Goal: Information Seeking & Learning: Learn about a topic

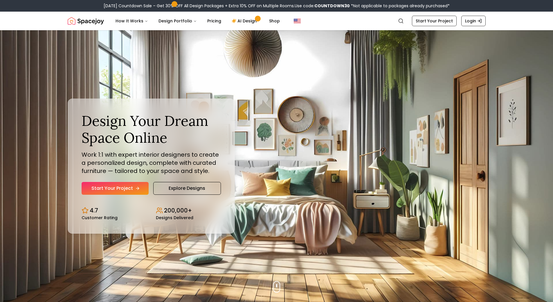
click at [112, 192] on link "Start Your Project" at bounding box center [115, 188] width 67 height 13
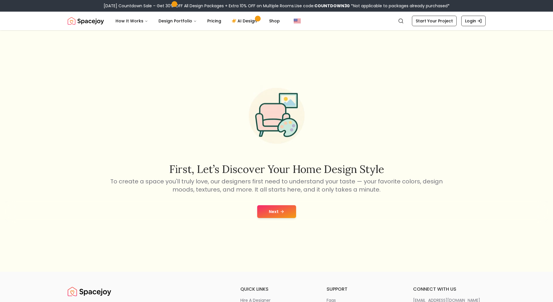
click at [277, 206] on button "Next" at bounding box center [276, 211] width 39 height 13
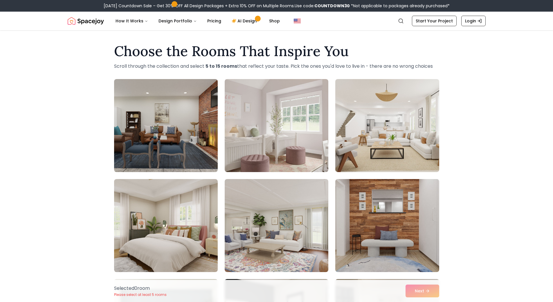
click at [79, 23] on img "Spacejoy" at bounding box center [86, 21] width 36 height 12
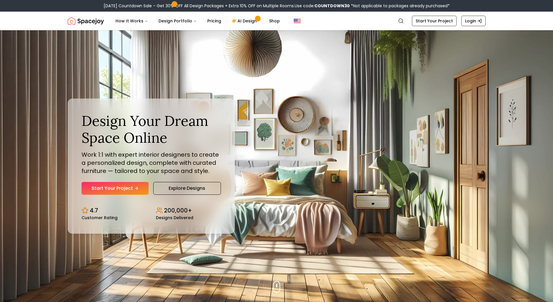
click at [307, 97] on div "Design Your Dream Space Online Work 1:1 with expert interior designers to creat…" at bounding box center [277, 166] width 446 height 272
click at [249, 21] on link "AI Design" at bounding box center [245, 21] width 36 height 12
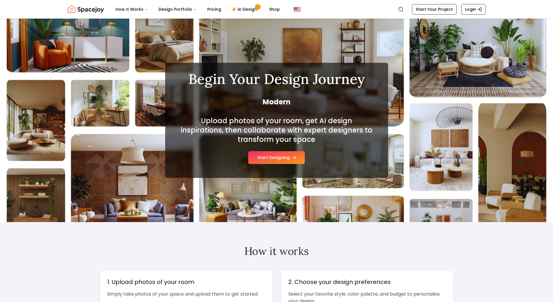
click at [273, 159] on button "Start Designing" at bounding box center [276, 157] width 57 height 13
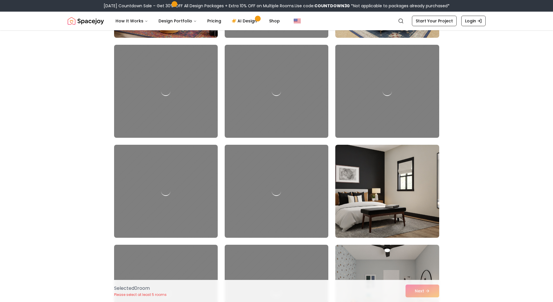
scroll to position [1540, 0]
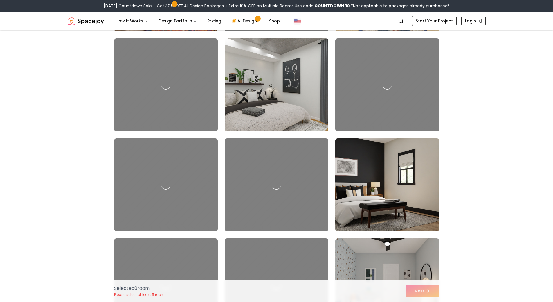
click at [366, 162] on img at bounding box center [387, 185] width 109 height 98
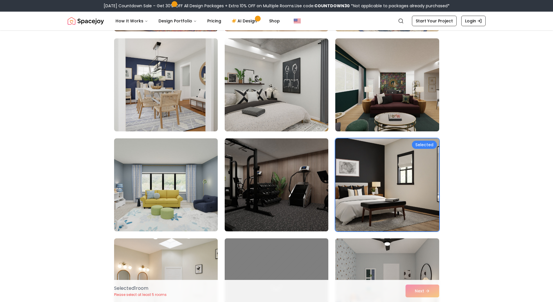
click at [308, 177] on img at bounding box center [276, 185] width 109 height 98
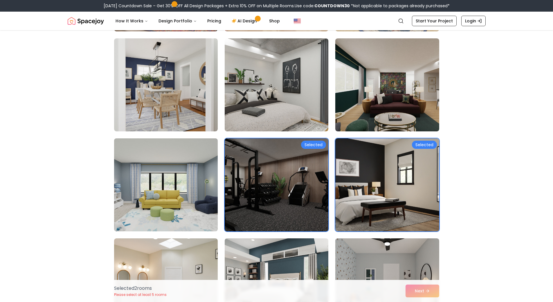
click at [207, 167] on img at bounding box center [166, 185] width 109 height 98
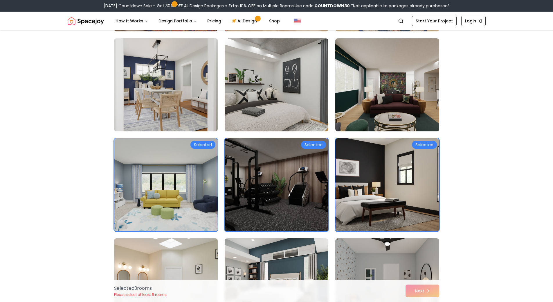
click at [203, 94] on img at bounding box center [166, 85] width 109 height 98
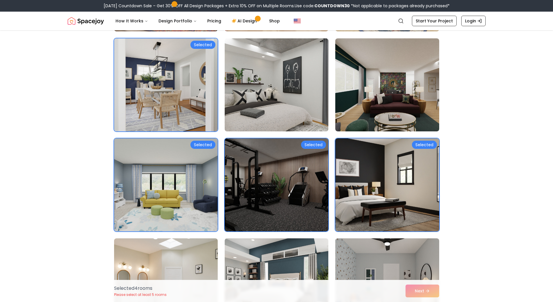
click at [258, 92] on img at bounding box center [276, 85] width 109 height 98
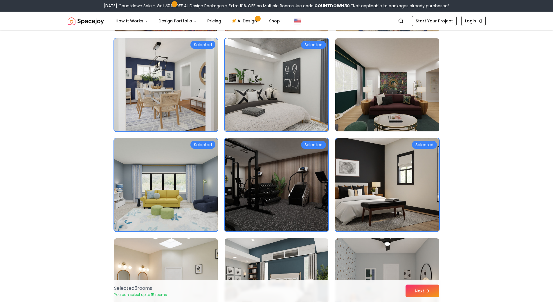
click at [379, 91] on img at bounding box center [387, 85] width 109 height 98
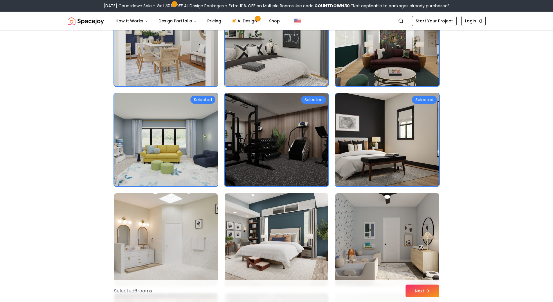
scroll to position [1627, 0]
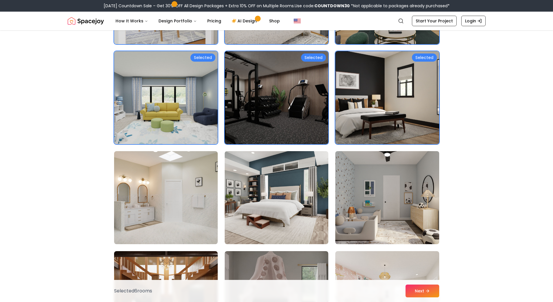
click at [375, 202] on img at bounding box center [387, 198] width 109 height 98
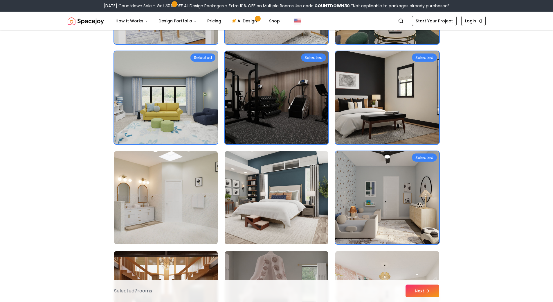
click at [261, 190] on img at bounding box center [276, 198] width 109 height 98
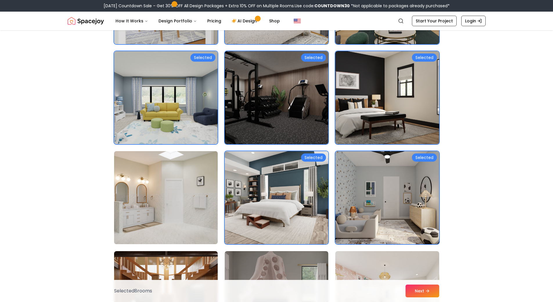
click at [211, 197] on img at bounding box center [166, 198] width 109 height 98
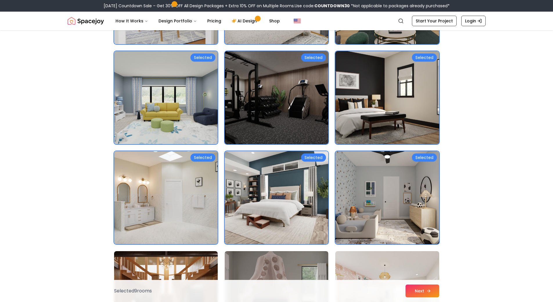
click at [421, 292] on button "Next" at bounding box center [423, 290] width 34 height 13
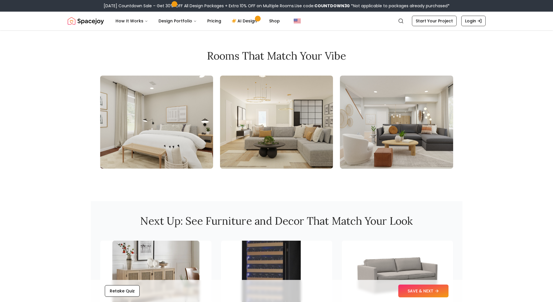
scroll to position [465, 0]
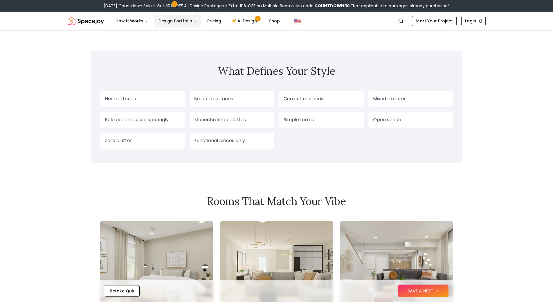
click at [166, 21] on button "Design Portfolio" at bounding box center [178, 21] width 48 height 12
click at [133, 21] on button "How It Works" at bounding box center [132, 21] width 42 height 12
click at [408, 20] on link "Search" at bounding box center [401, 21] width 13 height 10
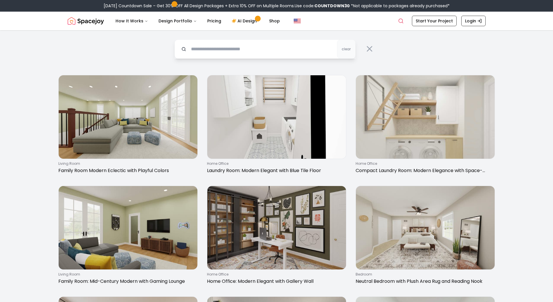
click at [302, 46] on input "text" at bounding box center [265, 49] width 181 height 19
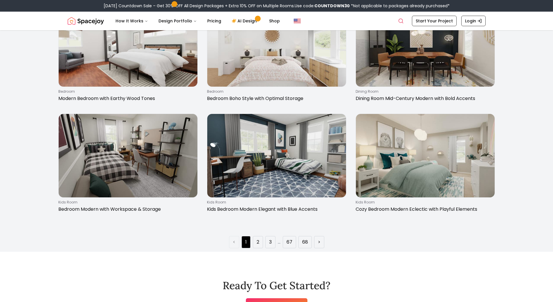
scroll to position [959, 0]
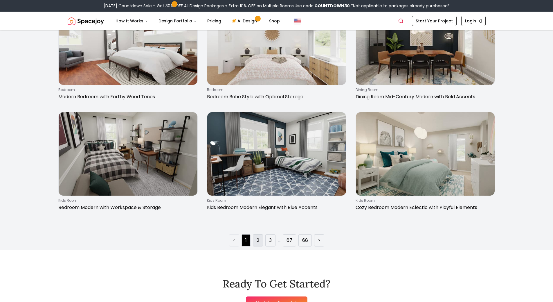
click at [259, 241] on li "2" at bounding box center [258, 240] width 10 height 12
click at [260, 238] on li "2" at bounding box center [258, 240] width 10 height 12
click at [256, 236] on li "2" at bounding box center [258, 240] width 10 height 12
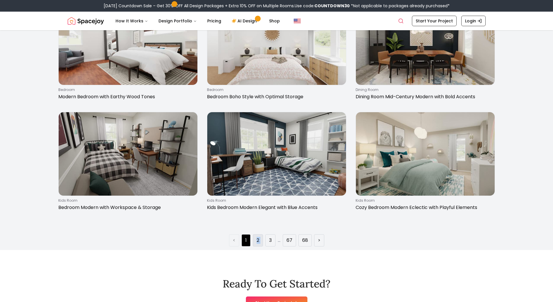
click at [256, 236] on li "2" at bounding box center [258, 240] width 10 height 12
click at [318, 241] on li ">" at bounding box center [319, 240] width 10 height 12
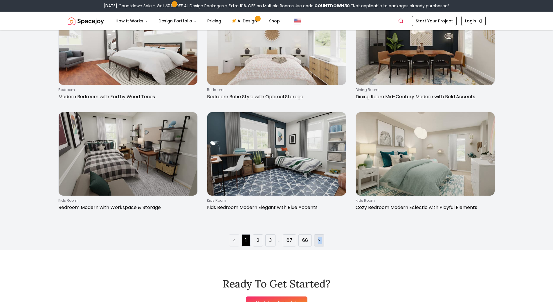
click at [318, 241] on li ">" at bounding box center [319, 240] width 10 height 12
click at [256, 239] on li "2" at bounding box center [258, 240] width 10 height 12
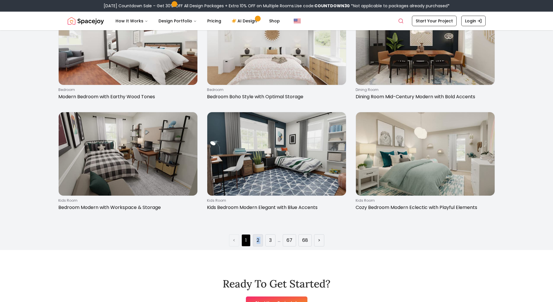
click at [256, 239] on li "2" at bounding box center [258, 240] width 10 height 12
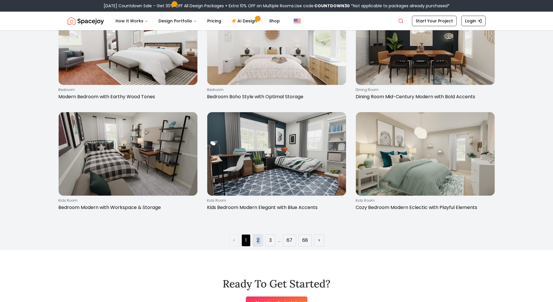
click at [256, 239] on li "2" at bounding box center [258, 240] width 10 height 12
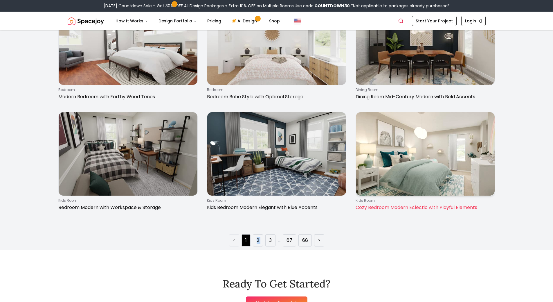
click at [408, 180] on img at bounding box center [425, 153] width 139 height 83
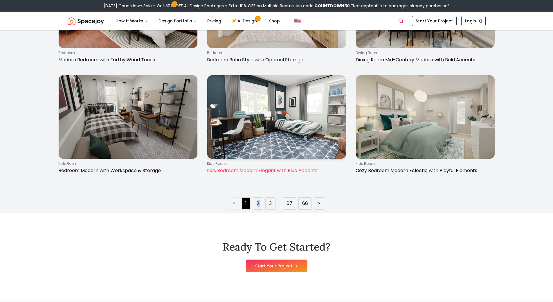
scroll to position [1017, 0]
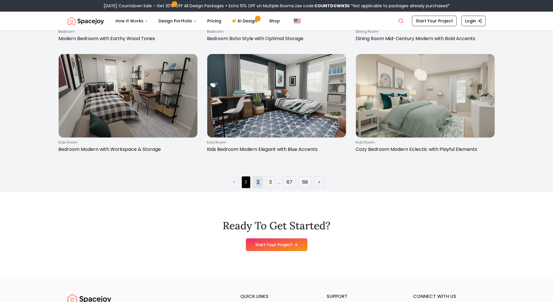
click at [262, 180] on li "2" at bounding box center [258, 182] width 10 height 12
click at [315, 181] on li ">" at bounding box center [319, 182] width 10 height 12
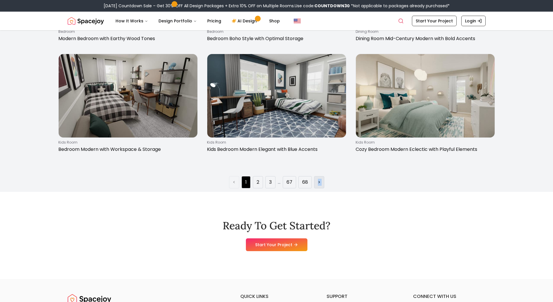
click at [315, 181] on li ">" at bounding box center [319, 182] width 10 height 12
drag, startPoint x: 358, startPoint y: 175, endPoint x: 329, endPoint y: 172, distance: 29.2
drag, startPoint x: 329, startPoint y: 172, endPoint x: 266, endPoint y: 211, distance: 73.8
click at [266, 211] on div "Ready To Get Started? Start Your Project" at bounding box center [277, 235] width 418 height 87
drag, startPoint x: 266, startPoint y: 211, endPoint x: 277, endPoint y: 249, distance: 39.6
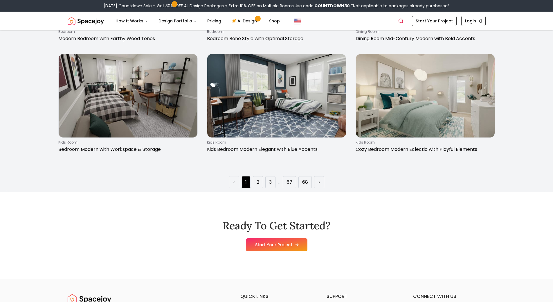
click at [277, 249] on link "Start Your Project" at bounding box center [277, 244] width 62 height 13
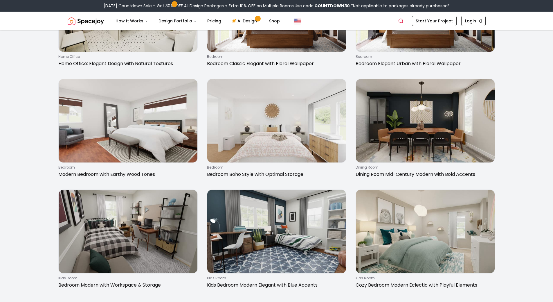
scroll to position [1098, 0]
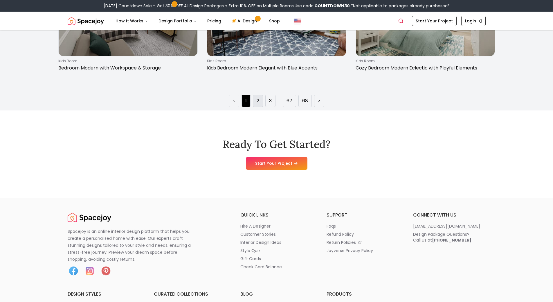
click at [261, 98] on li "2" at bounding box center [258, 101] width 10 height 12
click at [287, 97] on li "67" at bounding box center [289, 101] width 13 height 12
click at [286, 98] on li "67" at bounding box center [289, 101] width 13 height 12
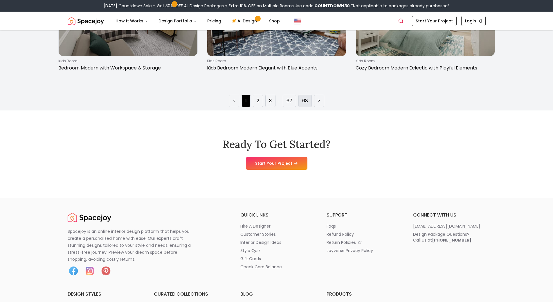
click at [307, 99] on link "68" at bounding box center [305, 100] width 6 height 7
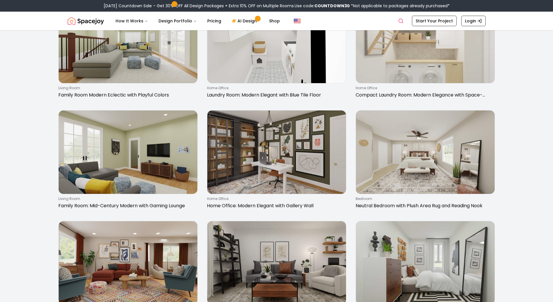
scroll to position [1036, 0]
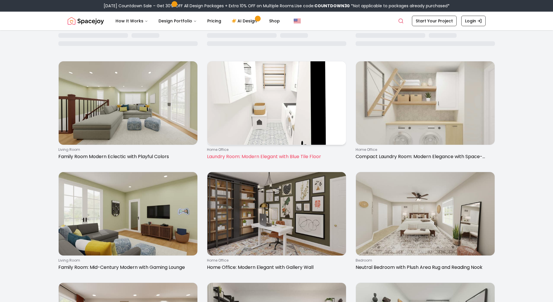
click at [307, 99] on link "home office Laundry Room: Modern Elegant with Blue Tile Floor" at bounding box center [276, 111] width 139 height 101
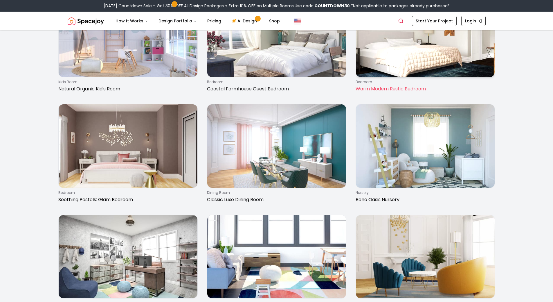
scroll to position [174, 0]
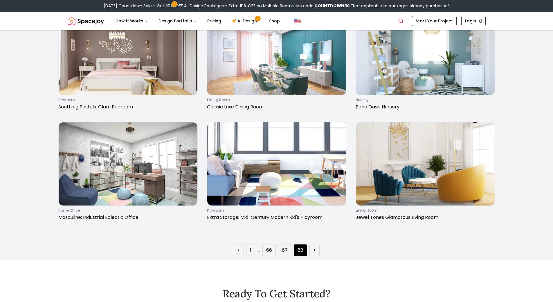
click at [262, 249] on ul "< 1 ... 66 67 68 >" at bounding box center [277, 250] width 86 height 12
click at [266, 249] on link "66" at bounding box center [269, 250] width 6 height 7
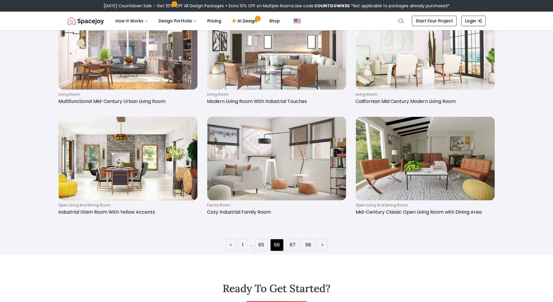
scroll to position [988, 0]
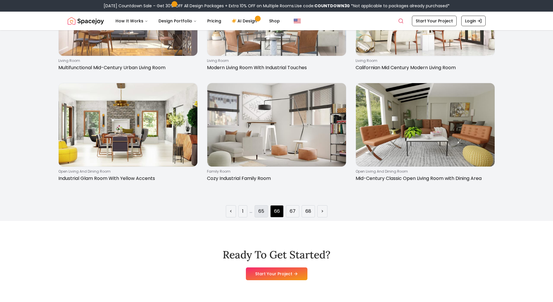
click at [262, 213] on link "65" at bounding box center [262, 211] width 6 height 7
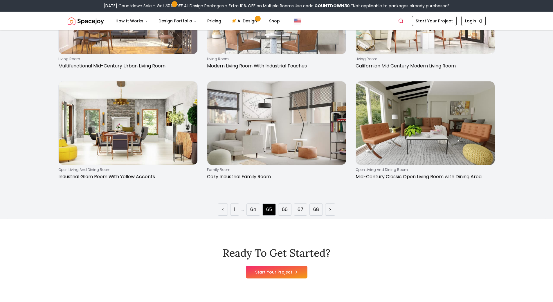
scroll to position [1017, 0]
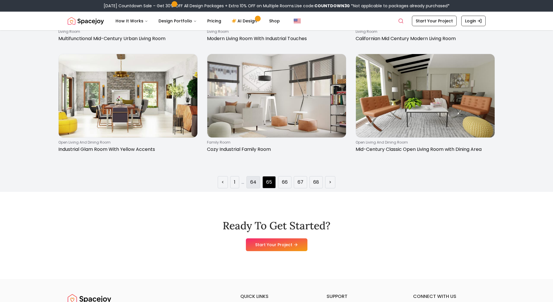
click at [253, 182] on link "64" at bounding box center [253, 182] width 6 height 7
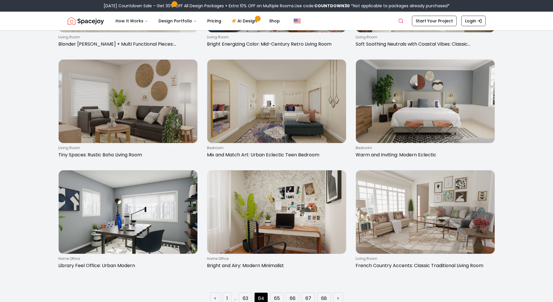
scroll to position [988, 0]
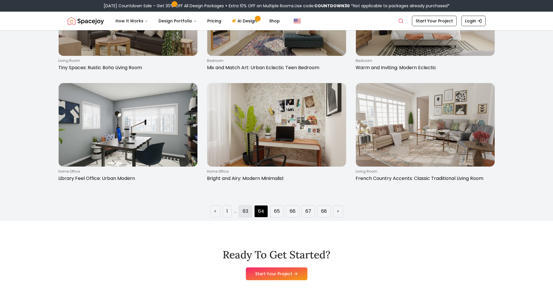
click at [247, 210] on link "63" at bounding box center [246, 211] width 6 height 7
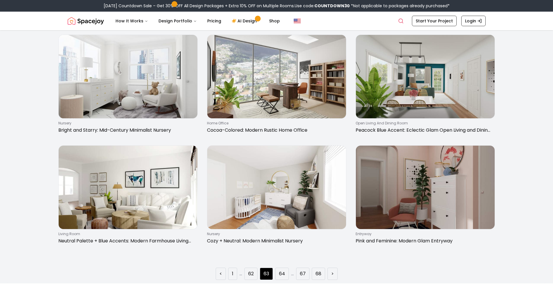
scroll to position [959, 0]
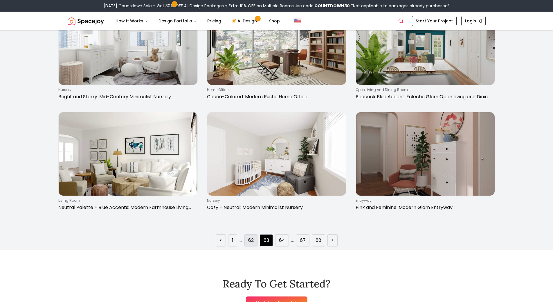
click at [255, 238] on li "62" at bounding box center [251, 240] width 13 height 12
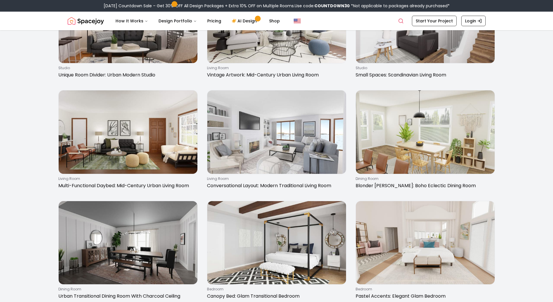
scroll to position [0, 0]
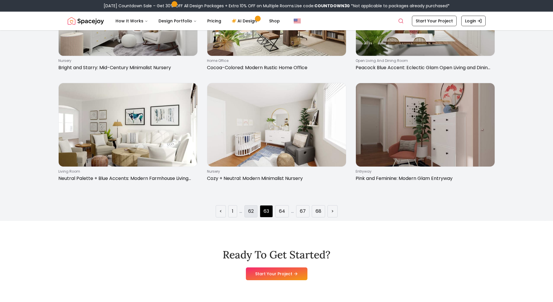
click at [254, 213] on link "62" at bounding box center [251, 211] width 6 height 7
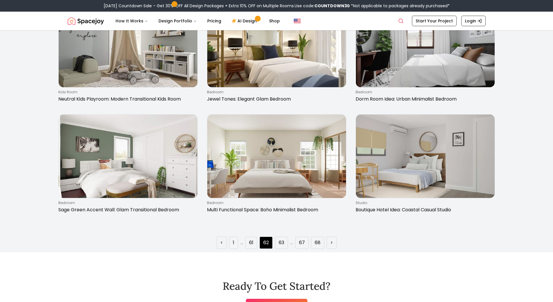
scroll to position [959, 0]
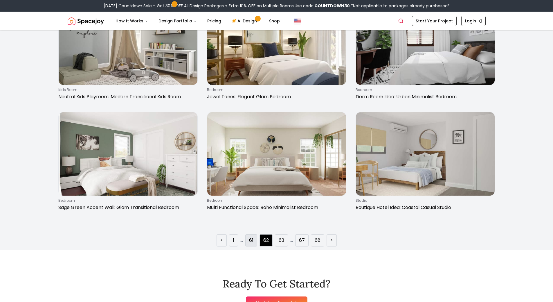
click at [253, 238] on link "61" at bounding box center [251, 240] width 4 height 7
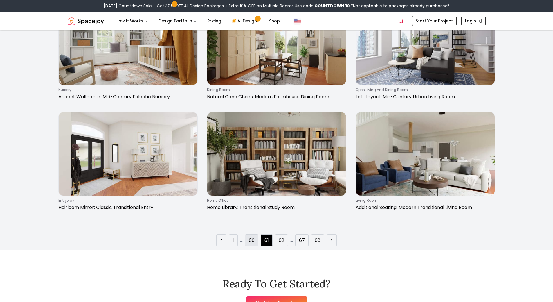
click at [254, 238] on link "60" at bounding box center [252, 240] width 6 height 7
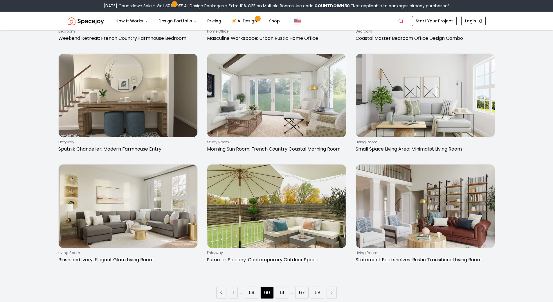
scroll to position [930, 0]
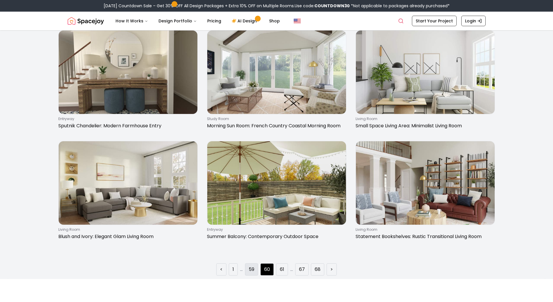
click at [254, 271] on link "59" at bounding box center [252, 269] width 6 height 7
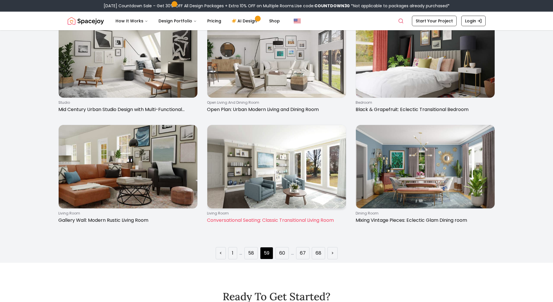
scroll to position [1017, 0]
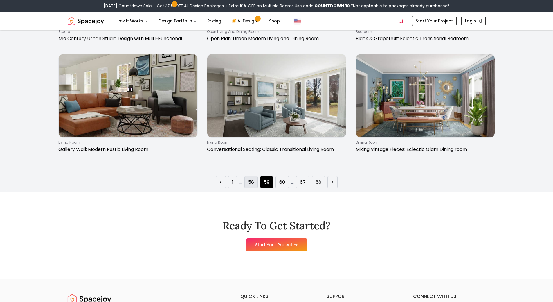
click at [253, 186] on li "58" at bounding box center [251, 182] width 13 height 12
click at [250, 184] on link "58" at bounding box center [251, 182] width 6 height 7
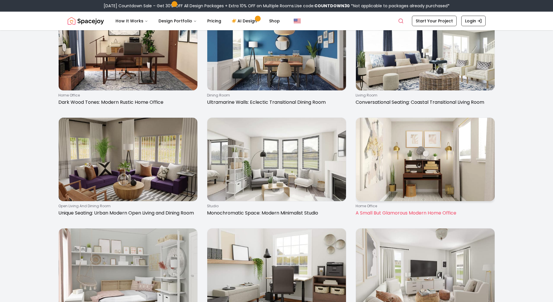
scroll to position [930, 0]
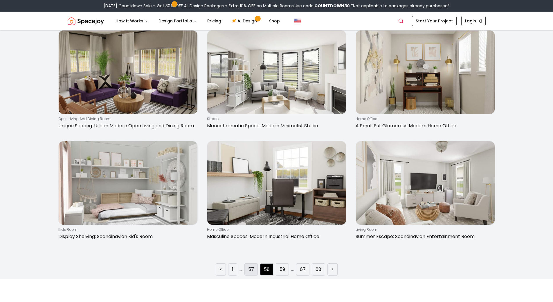
click at [247, 264] on li "57" at bounding box center [251, 269] width 13 height 12
click at [249, 268] on link "57" at bounding box center [251, 269] width 6 height 7
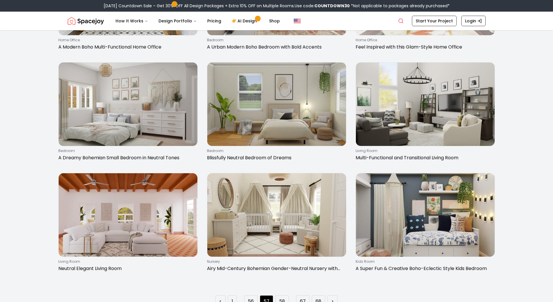
scroll to position [959, 0]
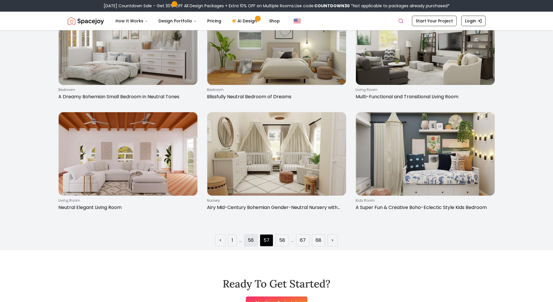
click at [253, 242] on link "56" at bounding box center [251, 240] width 6 height 7
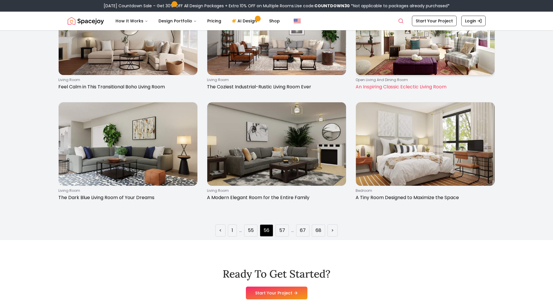
scroll to position [988, 0]
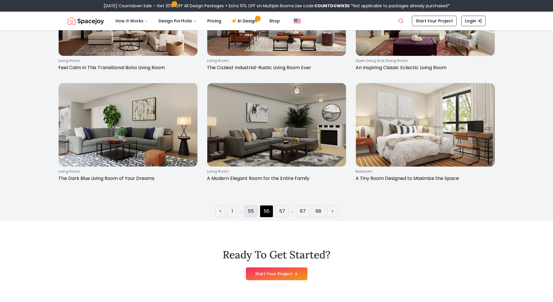
click at [252, 211] on link "55" at bounding box center [251, 211] width 6 height 7
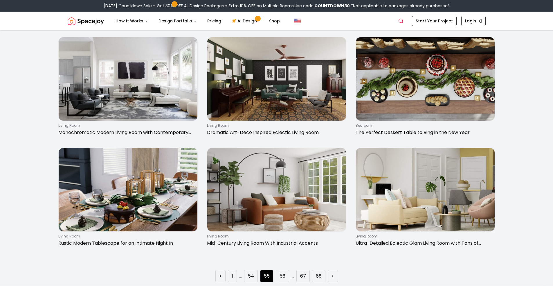
scroll to position [930, 0]
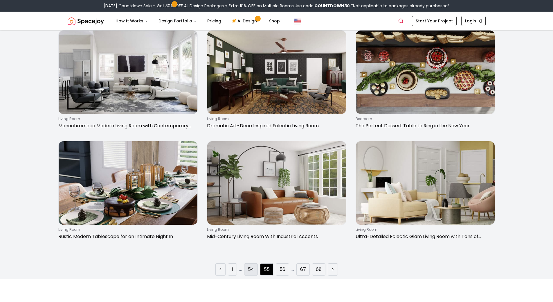
click at [252, 272] on link "54" at bounding box center [251, 269] width 6 height 7
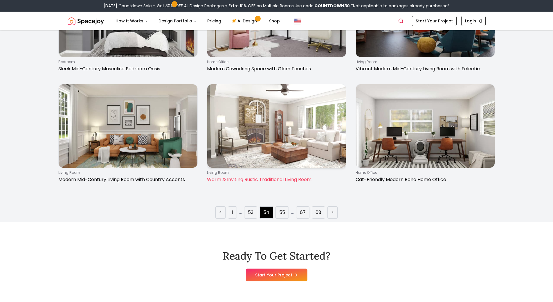
scroll to position [988, 0]
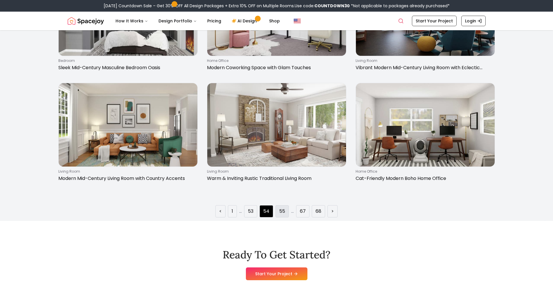
click at [279, 211] on li "55" at bounding box center [282, 211] width 13 height 12
drag, startPoint x: 258, startPoint y: 211, endPoint x: 238, endPoint y: 214, distance: 20.2
click at [255, 211] on ul "< 1 ... 53 54 55 ... 67 68 >" at bounding box center [277, 211] width 122 height 12
click at [238, 214] on ul "< 1 ... 53 54 55 ... 67 68 >" at bounding box center [277, 211] width 122 height 12
click at [246, 212] on li "53" at bounding box center [250, 211] width 13 height 12
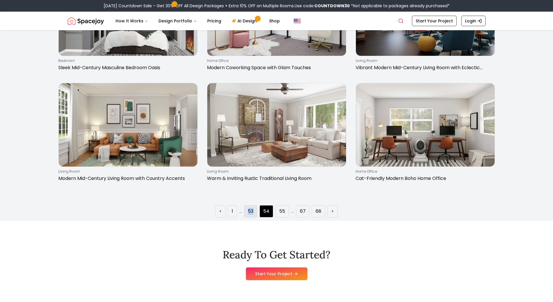
click at [246, 212] on li "53" at bounding box center [250, 211] width 13 height 12
click at [252, 209] on link "53" at bounding box center [251, 211] width 6 height 7
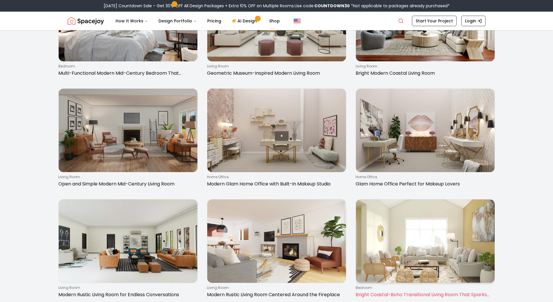
scroll to position [959, 0]
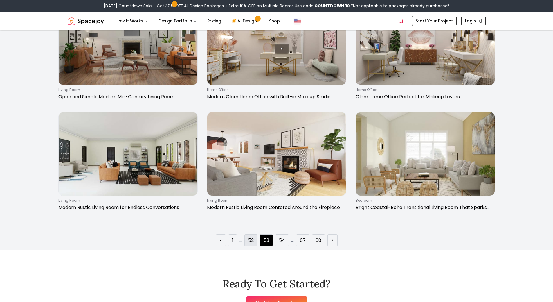
click at [253, 241] on link "52" at bounding box center [251, 240] width 6 height 7
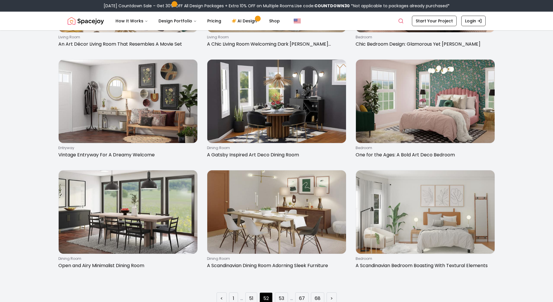
scroll to position [988, 0]
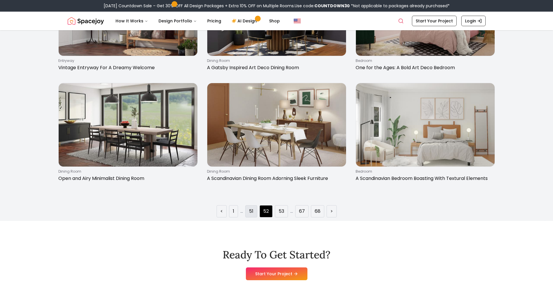
click at [256, 211] on li "51" at bounding box center [251, 211] width 12 height 12
click at [251, 215] on li "51" at bounding box center [251, 211] width 12 height 12
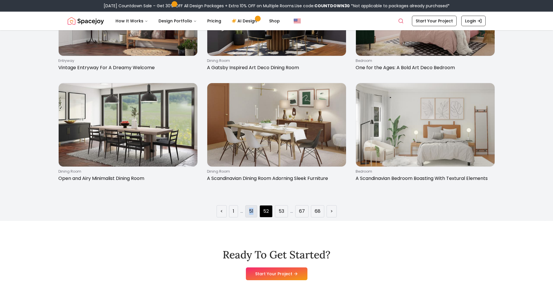
click at [251, 215] on li "51" at bounding box center [251, 211] width 12 height 12
click at [254, 211] on li "51" at bounding box center [251, 211] width 12 height 12
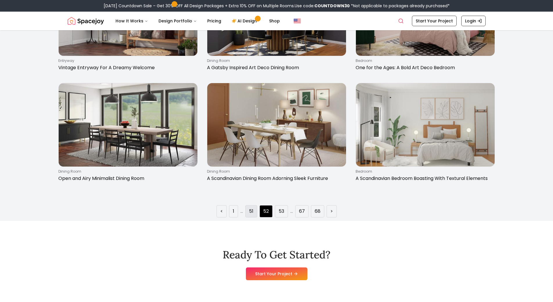
click at [252, 211] on link "51" at bounding box center [251, 211] width 4 height 7
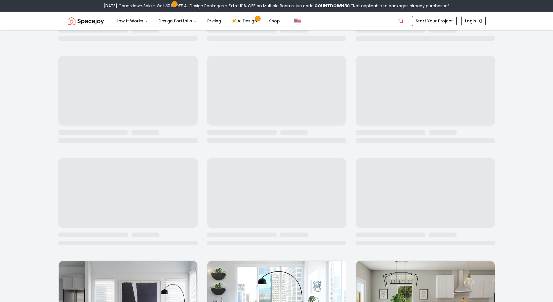
click at [252, 211] on div "living room Modern Urban Living Room With Industrial Finishes living room Cobal…" at bounding box center [276, 297] width 437 height 2119
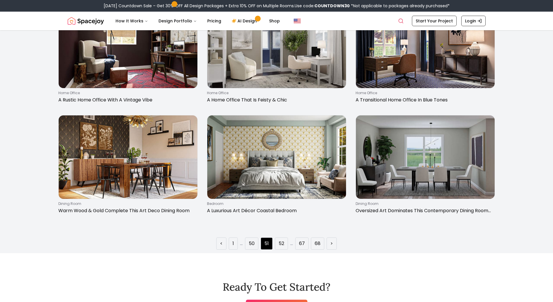
scroll to position [959, 0]
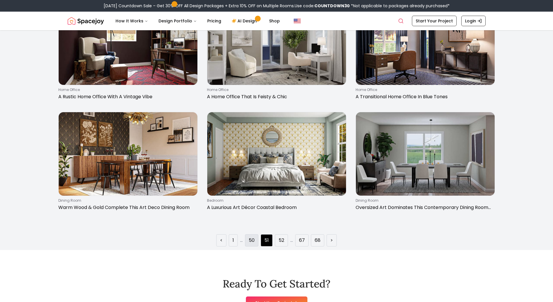
click at [253, 240] on link "50" at bounding box center [252, 240] width 6 height 7
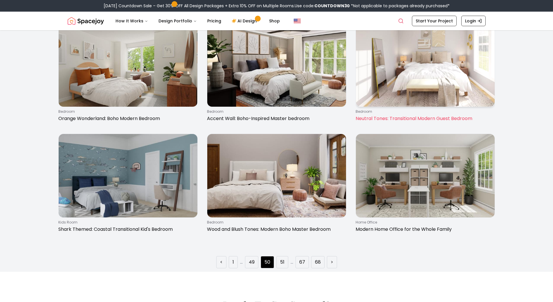
scroll to position [988, 0]
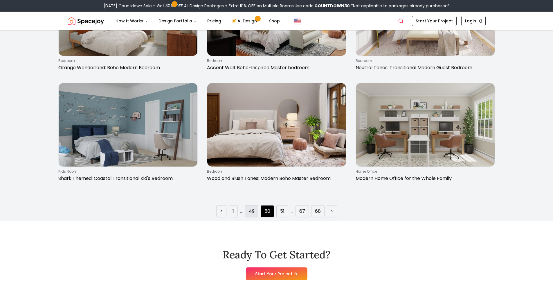
click at [253, 214] on link "49" at bounding box center [252, 211] width 6 height 7
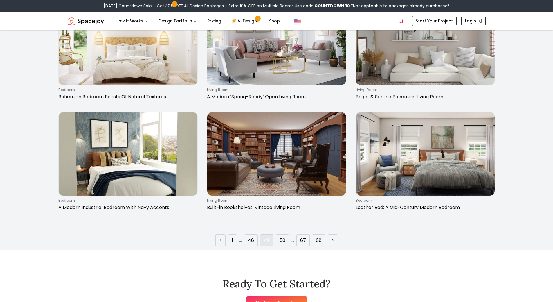
scroll to position [1017, 0]
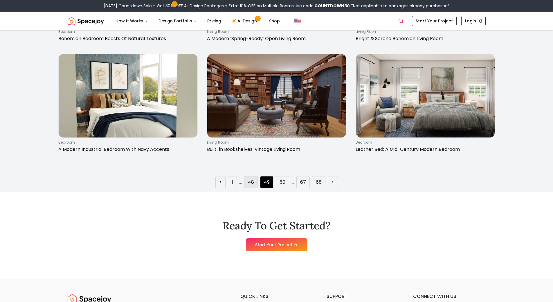
click at [249, 187] on li "48" at bounding box center [251, 182] width 14 height 12
click at [250, 179] on link "48" at bounding box center [251, 182] width 6 height 7
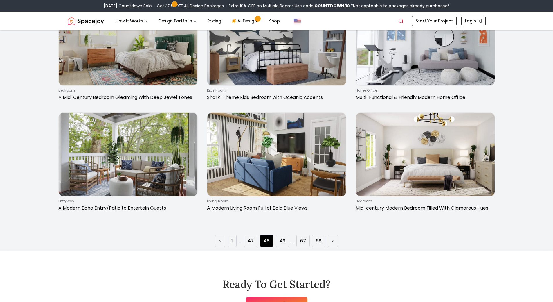
scroll to position [959, 0]
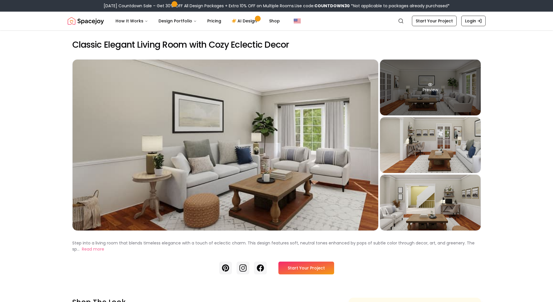
click at [449, 96] on div "Preview" at bounding box center [430, 88] width 101 height 56
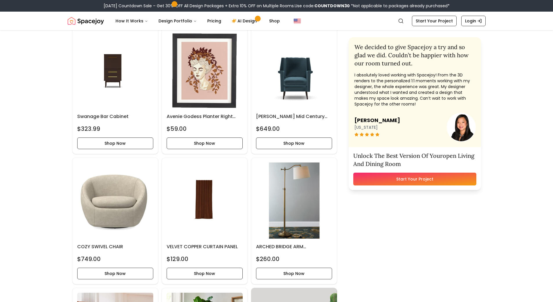
scroll to position [349, 0]
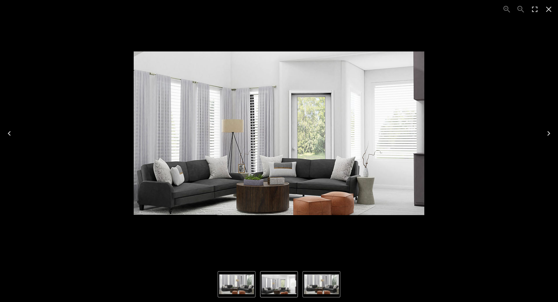
click at [249, 286] on img "2 of 2" at bounding box center [236, 284] width 35 height 20
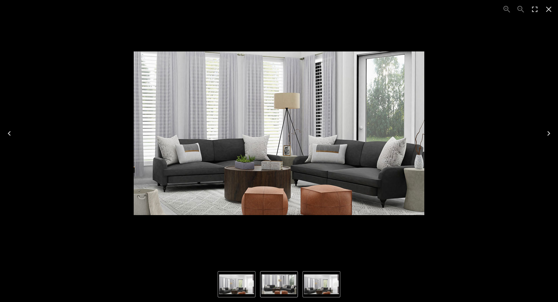
drag, startPoint x: 501, startPoint y: 175, endPoint x: 501, endPoint y: 171, distance: 4.9
click at [501, 171] on div "2 of 2" at bounding box center [279, 133] width 548 height 257
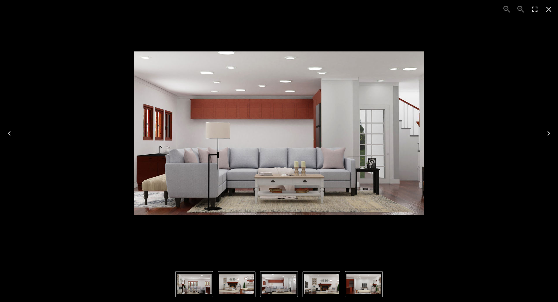
drag, startPoint x: 287, startPoint y: 121, endPoint x: 475, endPoint y: -31, distance: 241.5
drag, startPoint x: 336, startPoint y: 94, endPoint x: 384, endPoint y: 59, distance: 58.9
click at [384, 59] on img "3 of 5" at bounding box center [279, 133] width 290 height 164
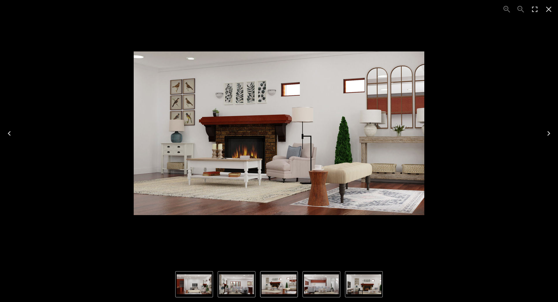
click at [546, 135] on icon "Next" at bounding box center [548, 133] width 9 height 9
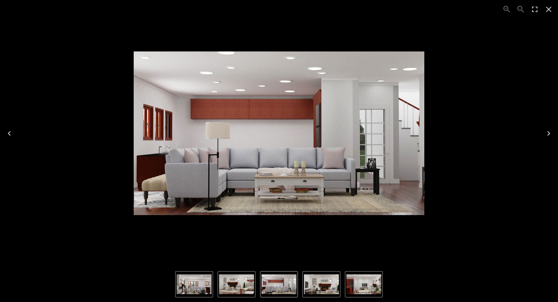
click at [209, 286] on img "1 of 5" at bounding box center [194, 284] width 35 height 20
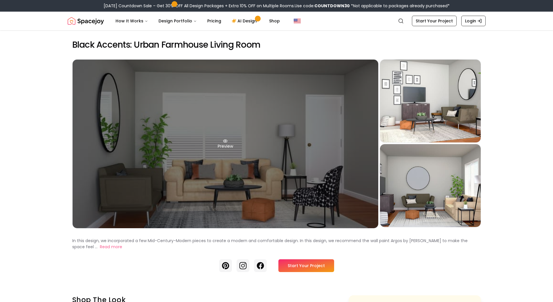
click at [327, 166] on div "Preview" at bounding box center [226, 144] width 306 height 168
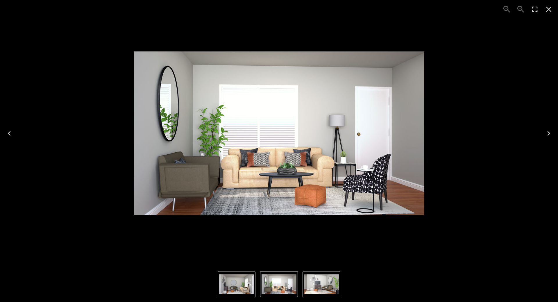
click at [243, 288] on img "3 of 3" at bounding box center [236, 284] width 35 height 20
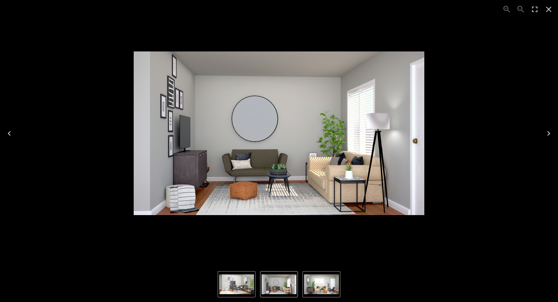
click at [485, 191] on div "3 of 3" at bounding box center [279, 133] width 548 height 257
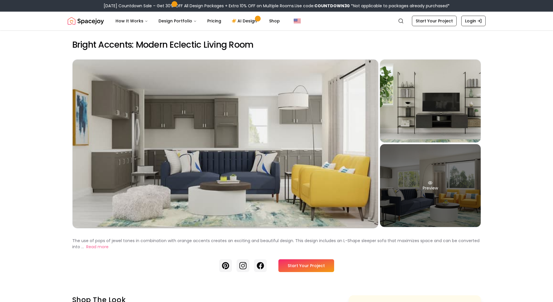
click at [410, 183] on div "Preview" at bounding box center [430, 185] width 101 height 83
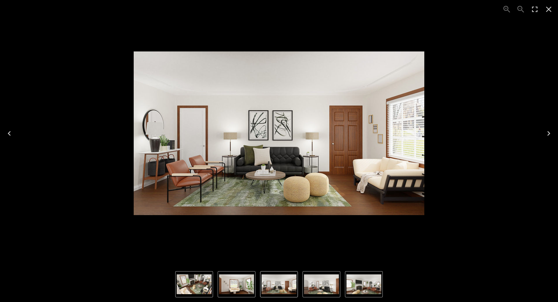
drag, startPoint x: 282, startPoint y: 128, endPoint x: 395, endPoint y: 22, distance: 154.8
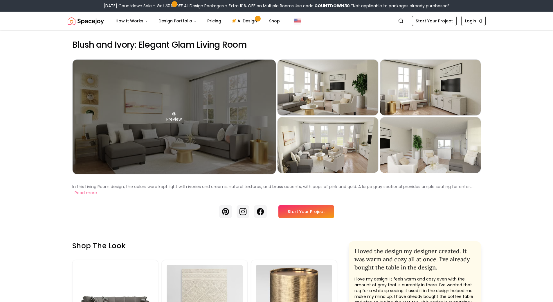
click at [191, 149] on div "Preview" at bounding box center [174, 117] width 203 height 114
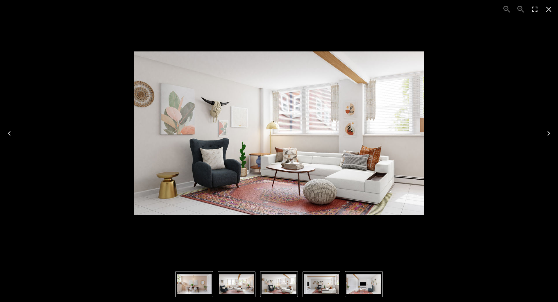
click at [215, 285] on nav "Thumbnails" at bounding box center [278, 284] width 207 height 26
drag, startPoint x: 258, startPoint y: 282, endPoint x: 276, endPoint y: 279, distance: 18.4
click at [258, 282] on nav "Thumbnails" at bounding box center [278, 284] width 207 height 26
click at [276, 279] on img "2 of 5" at bounding box center [278, 284] width 35 height 20
click at [279, 276] on img "2 of 5" at bounding box center [278, 284] width 35 height 20
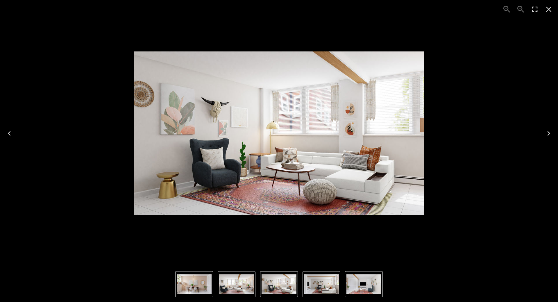
click at [247, 281] on img "1 of 5" at bounding box center [236, 284] width 35 height 20
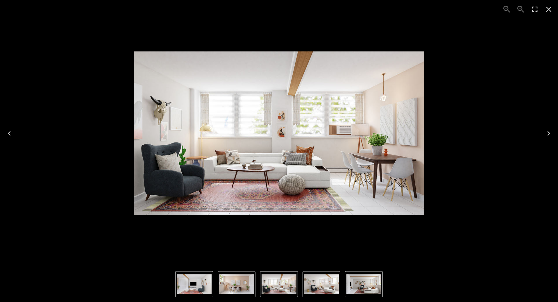
click at [448, 137] on div "1 of 5" at bounding box center [279, 133] width 548 height 257
click at [549, 8] on icon "Close" at bounding box center [548, 9] width 9 height 9
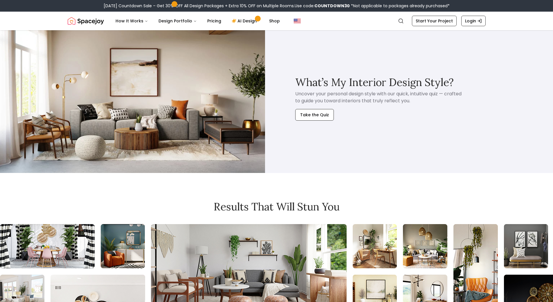
scroll to position [2680, 0]
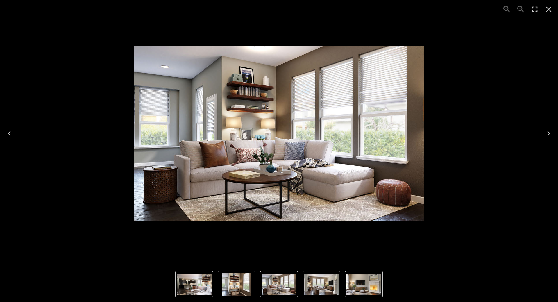
drag, startPoint x: 302, startPoint y: 153, endPoint x: 408, endPoint y: -35, distance: 215.9
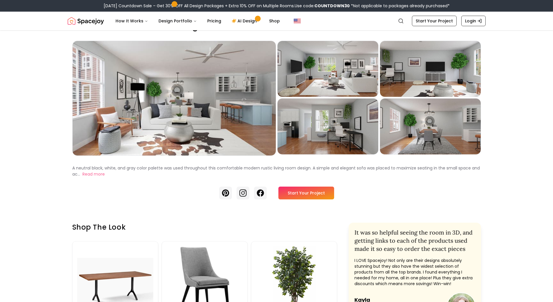
scroll to position [29, 0]
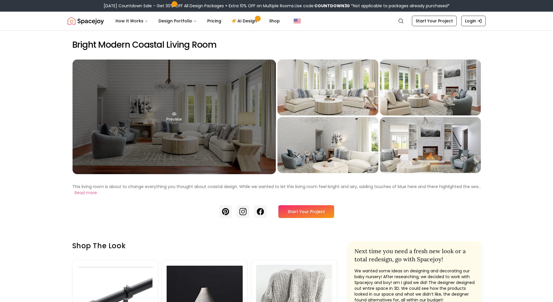
click at [207, 133] on div "Preview" at bounding box center [174, 117] width 203 height 114
